Goal: Transaction & Acquisition: Purchase product/service

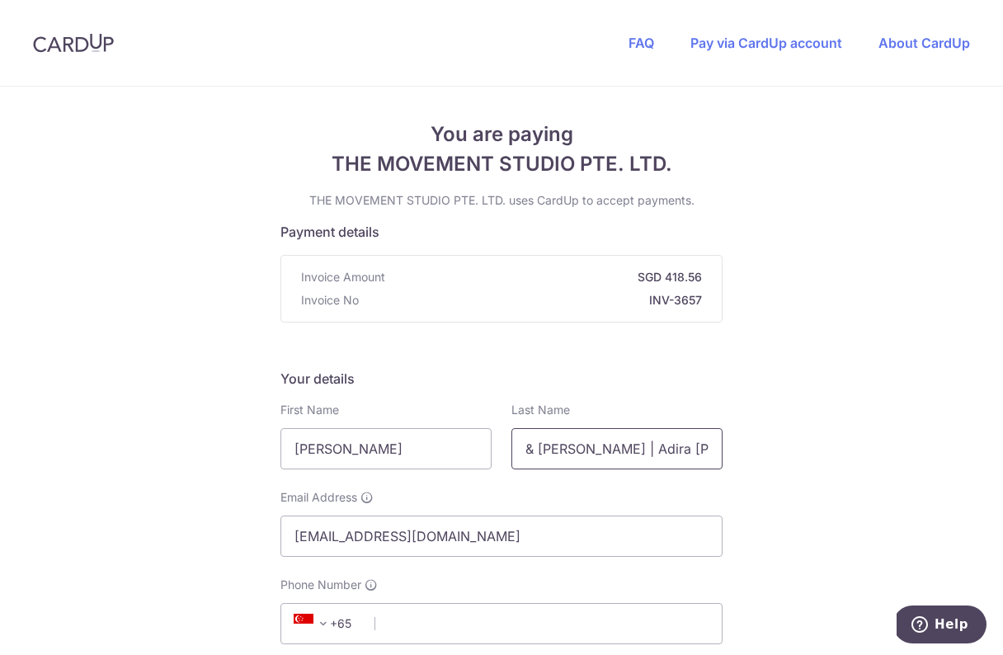
drag, startPoint x: 595, startPoint y: 449, endPoint x: 505, endPoint y: 449, distance: 89.1
drag, startPoint x: 559, startPoint y: 449, endPoint x: 462, endPoint y: 441, distance: 97.6
click at [462, 446] on div "First Name [PERSON_NAME] Last Name Adira [PERSON_NAME]" at bounding box center [501, 436] width 462 height 68
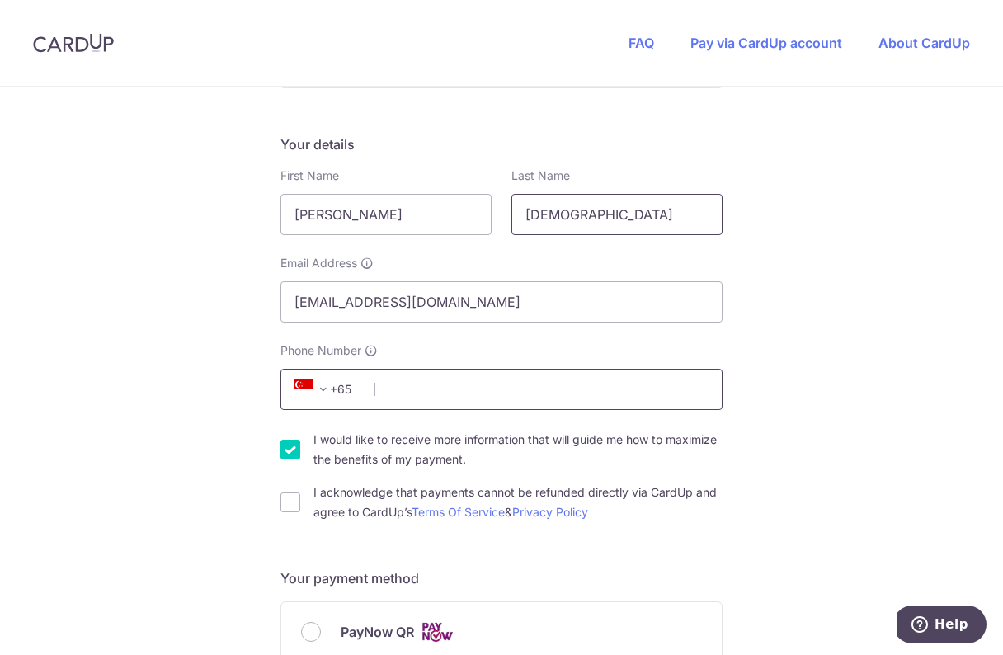
scroll to position [248, 0]
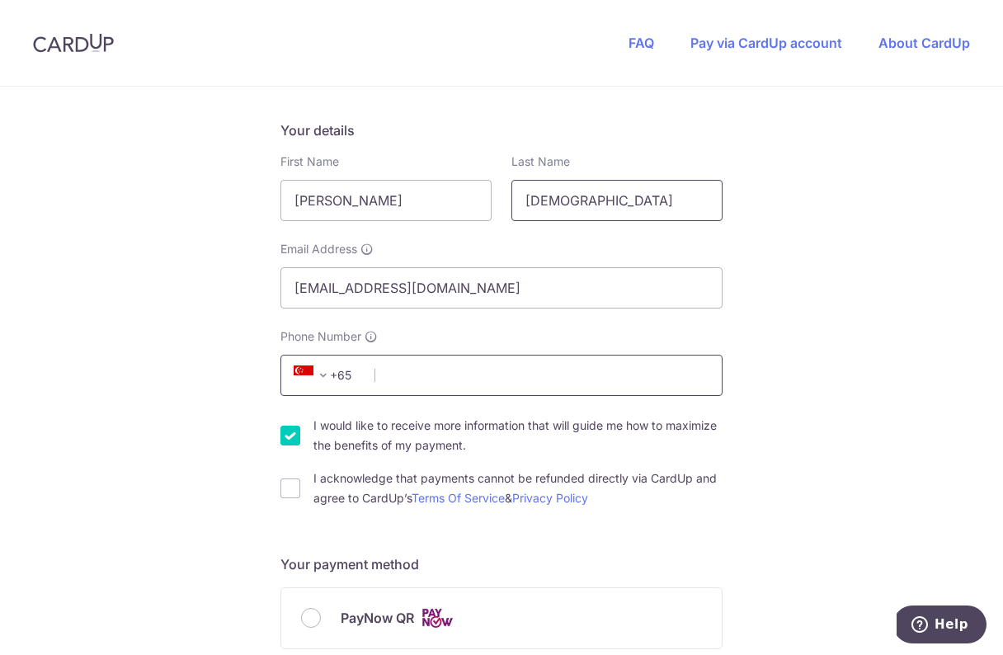
type input "[DEMOGRAPHIC_DATA]"
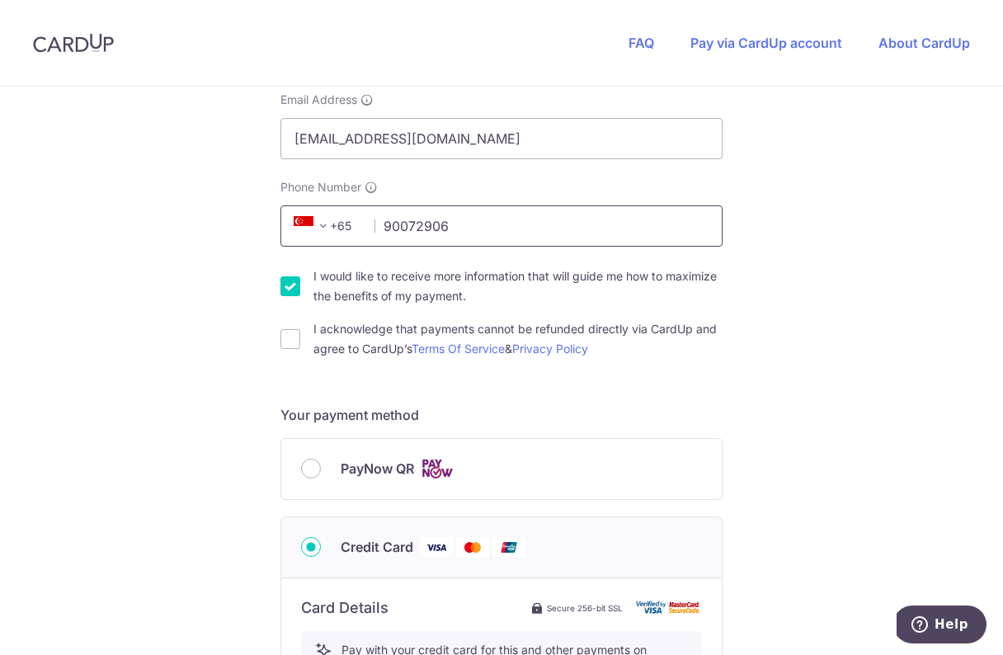
scroll to position [457, 0]
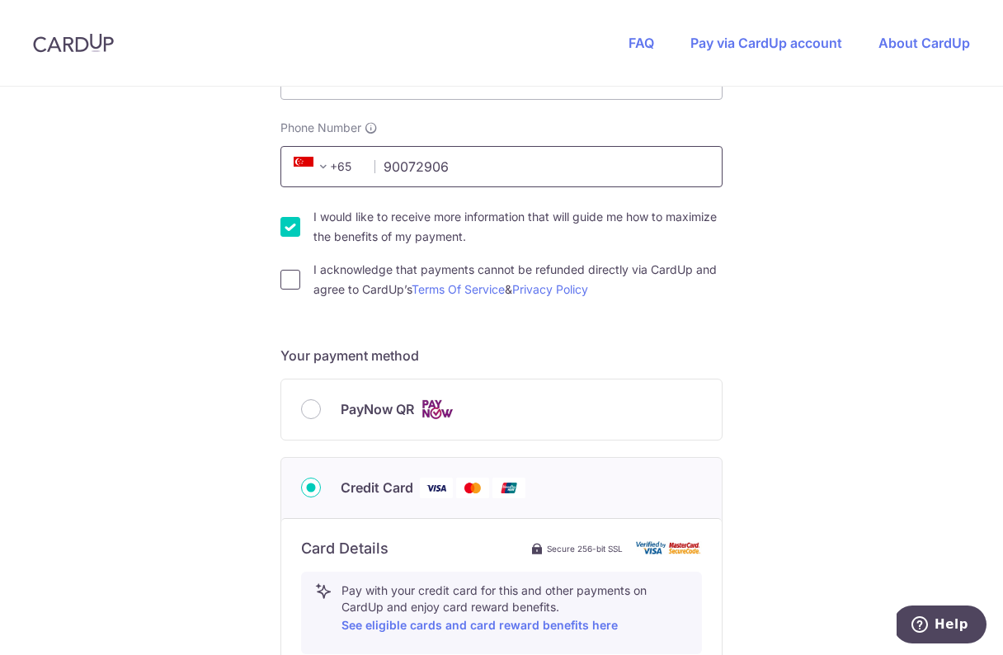
type input "90072906"
click at [289, 276] on input "I acknowledge that payments cannot be refunded directly via CardUp and agree to…" at bounding box center [290, 280] width 20 height 20
checkbox input "true"
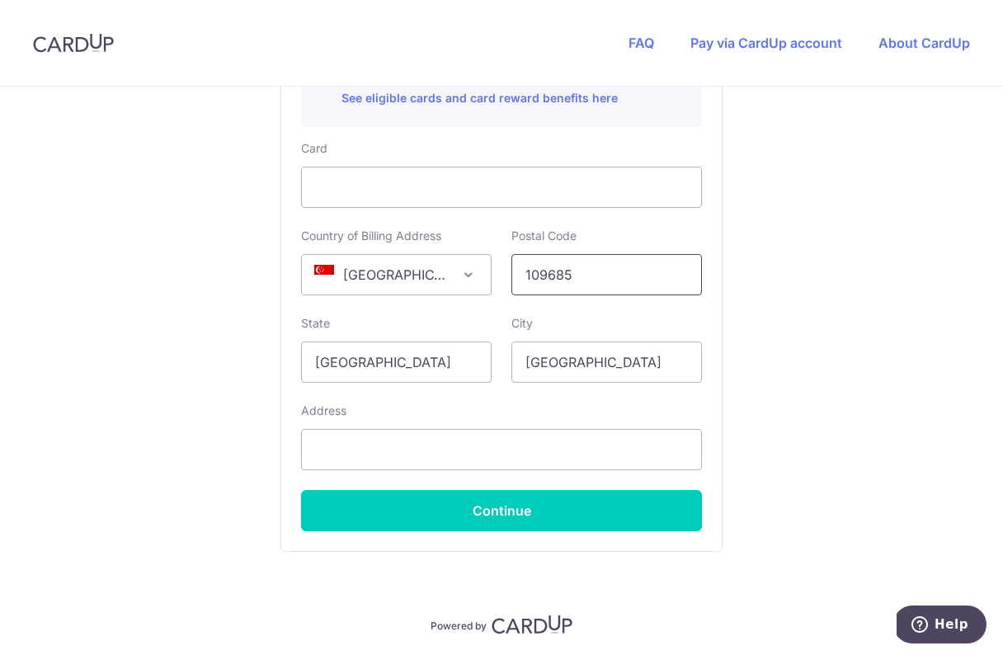
scroll to position [999, 0]
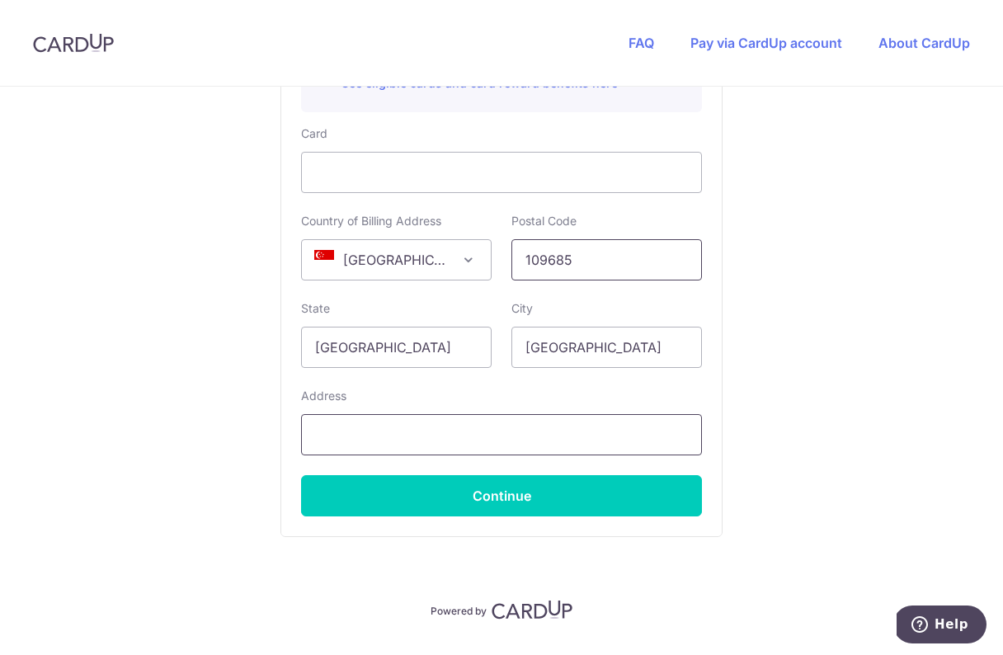
type input "109685"
type input "1"
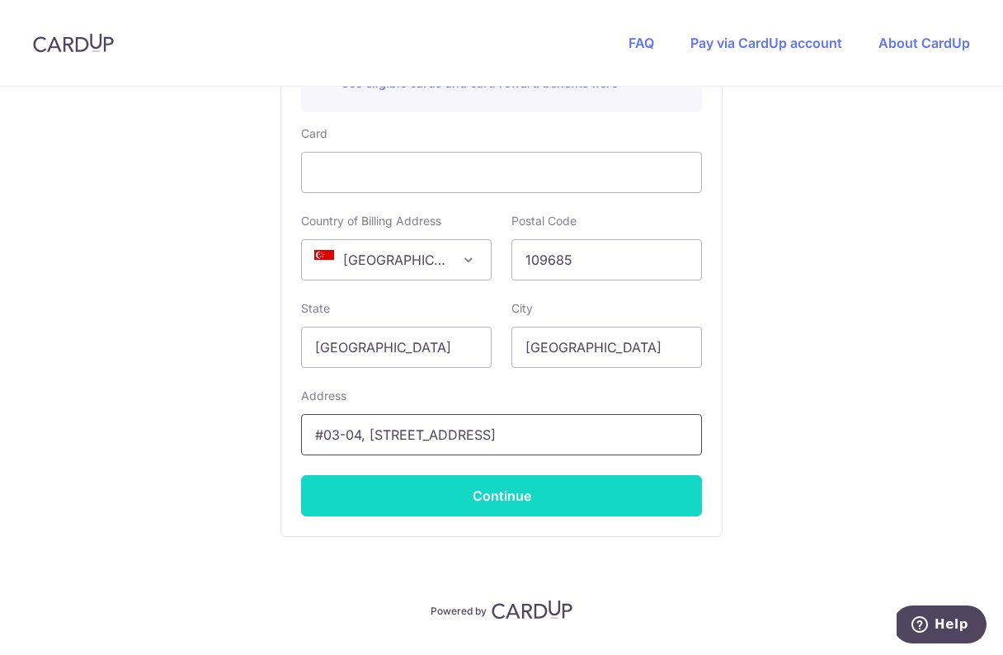
type input "#03-04, [STREET_ADDRESS]"
click at [476, 491] on button "Continue" at bounding box center [501, 495] width 401 height 41
type input "**** 7610"
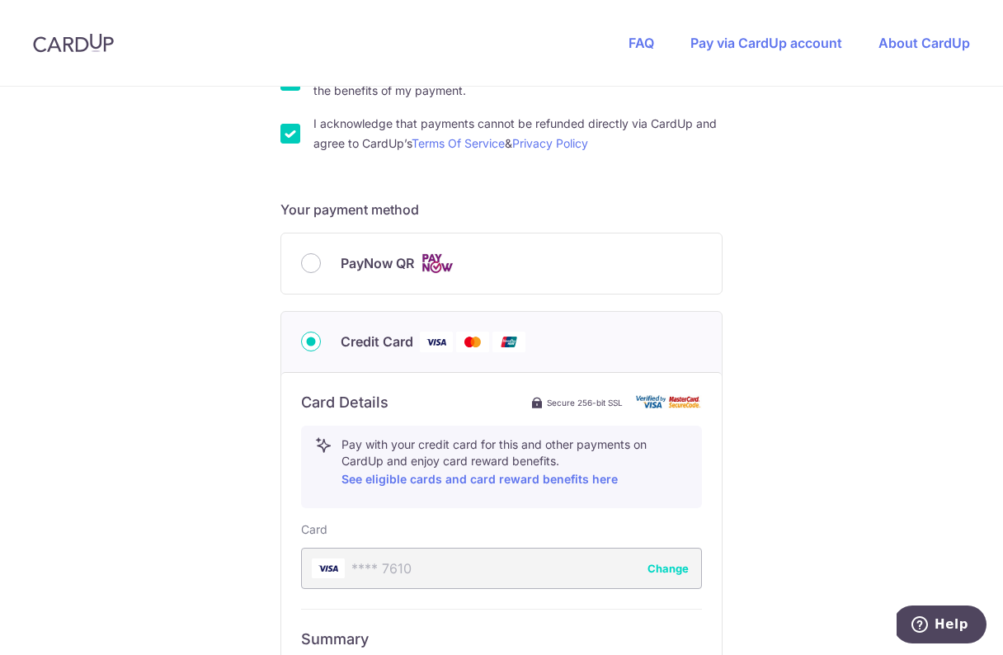
scroll to position [597, 0]
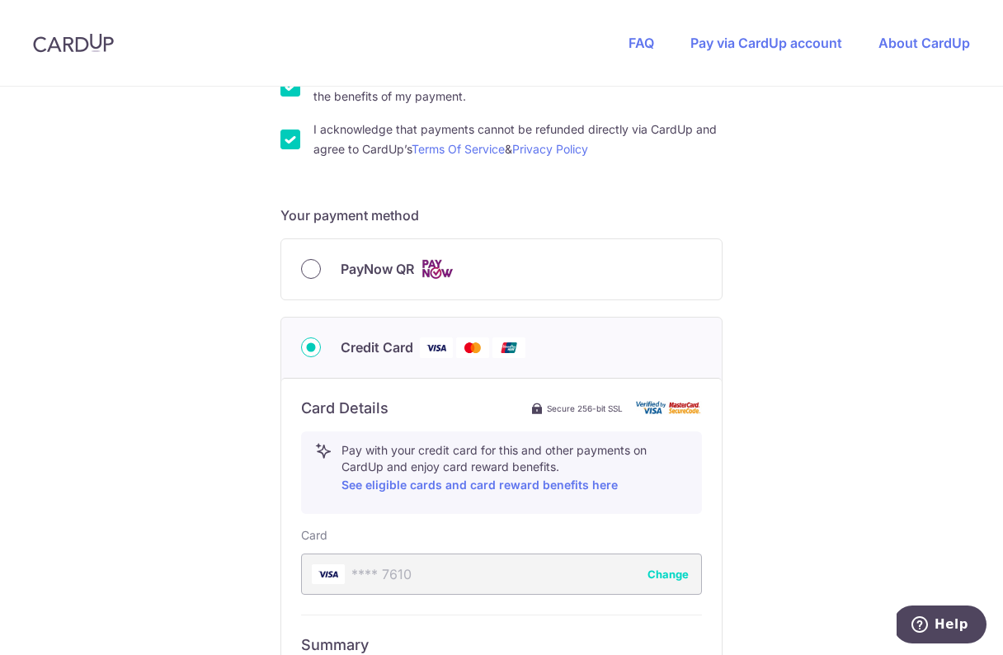
click at [315, 270] on input "PayNow QR" at bounding box center [311, 269] width 20 height 20
radio input "true"
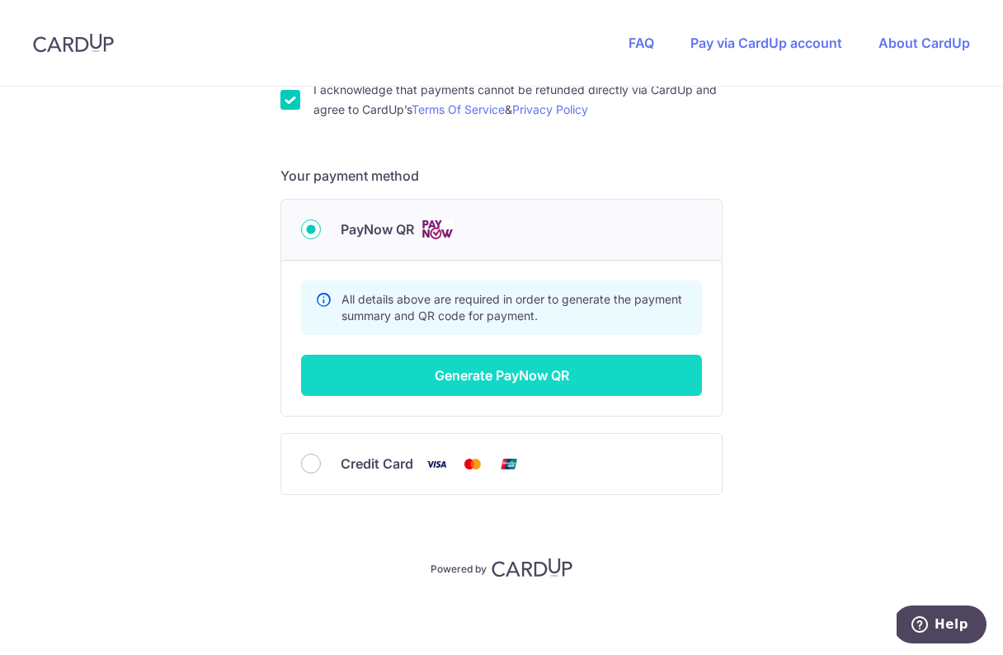
scroll to position [637, 0]
click at [473, 378] on button "Generate PayNow QR" at bounding box center [501, 375] width 401 height 41
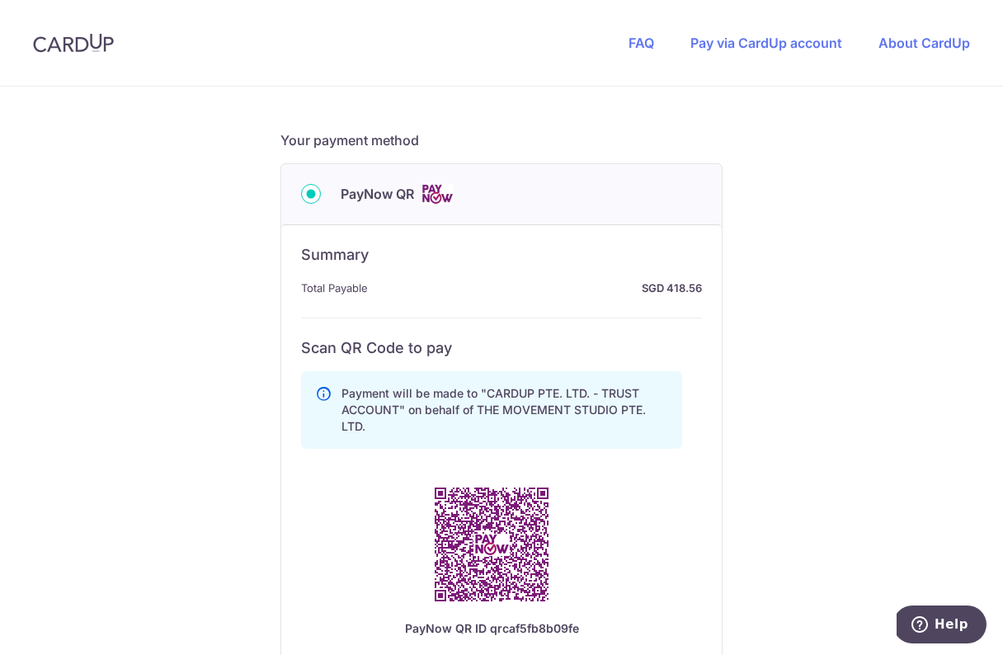
scroll to position [589, 0]
